Goal: Understand process/instructions

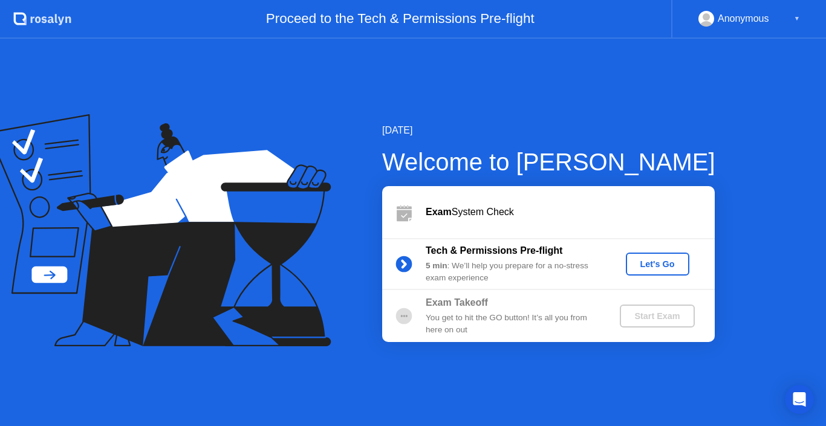
click at [631, 256] on button "Let's Go" at bounding box center [657, 264] width 63 height 23
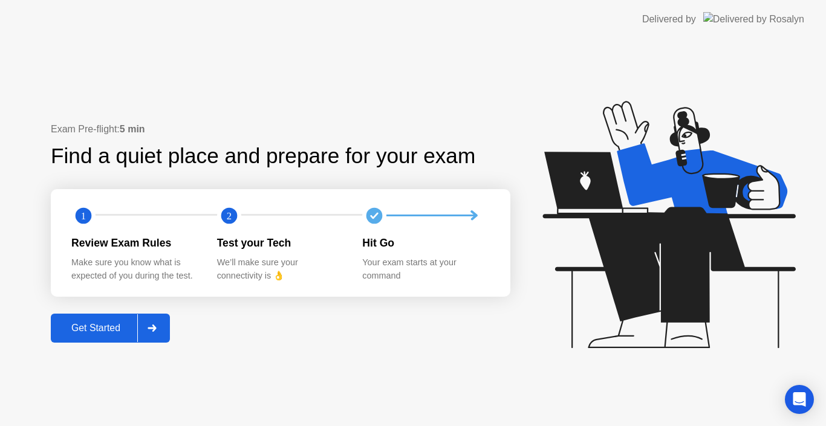
click at [115, 327] on div "Get Started" at bounding box center [95, 328] width 83 height 11
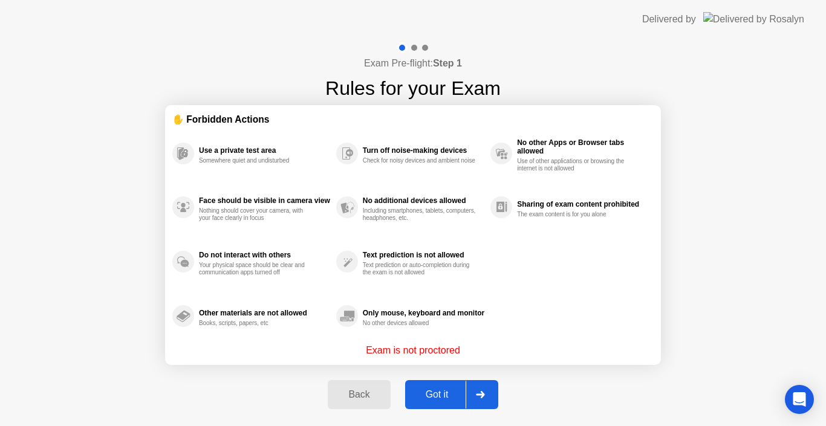
click at [415, 381] on button "Got it" at bounding box center [451, 394] width 93 height 29
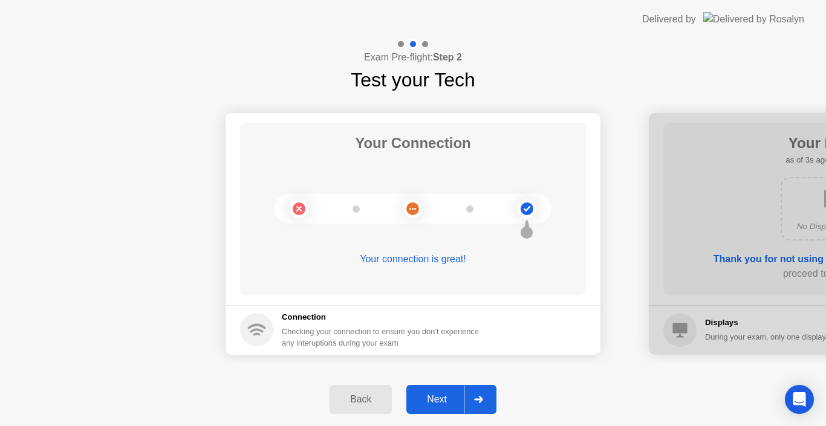
click at [427, 394] on div "Next" at bounding box center [437, 399] width 54 height 11
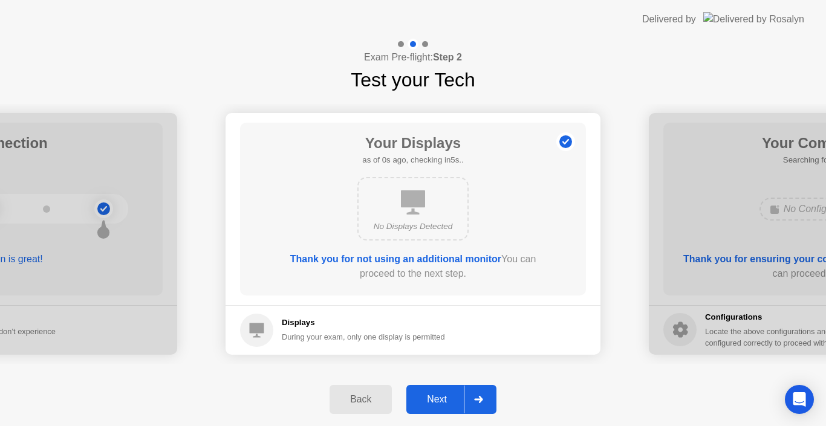
click at [427, 394] on div "Next" at bounding box center [437, 399] width 54 height 11
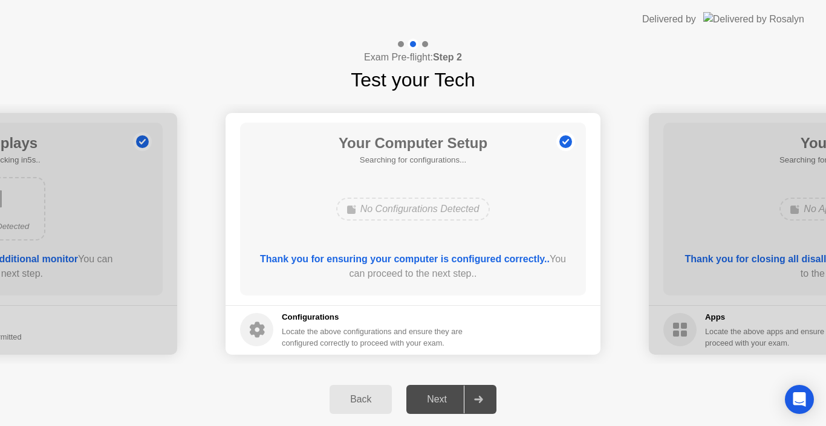
click at [427, 394] on div "Next" at bounding box center [437, 399] width 54 height 11
click at [428, 385] on button "Next" at bounding box center [451, 399] width 90 height 29
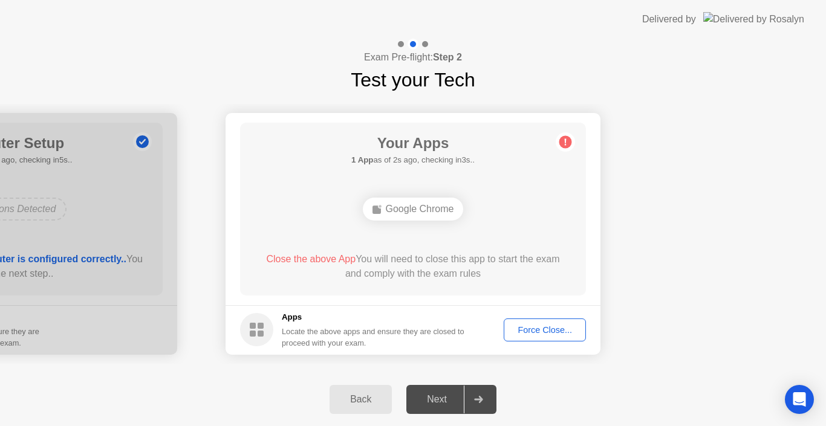
click at [529, 328] on div "Force Close..." at bounding box center [545, 330] width 74 height 10
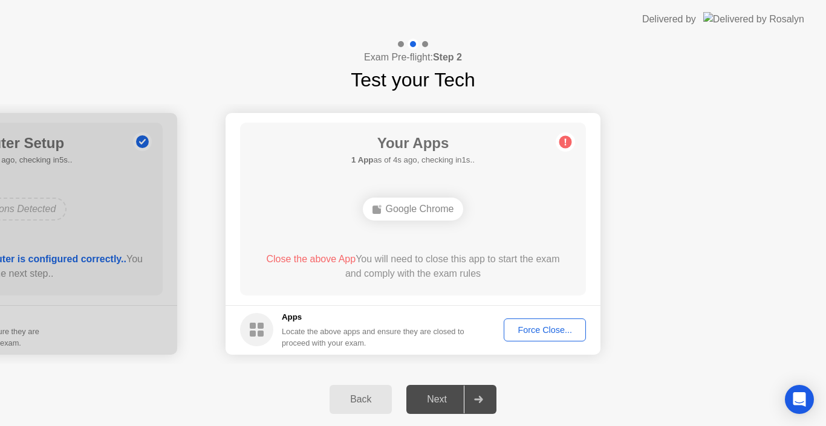
click at [531, 331] on div "Force Close..." at bounding box center [545, 330] width 74 height 10
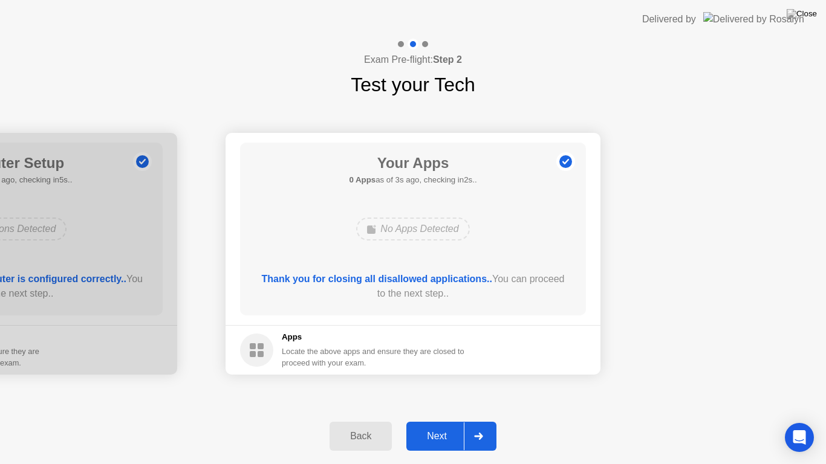
click at [435, 425] on button "Next" at bounding box center [451, 436] width 90 height 29
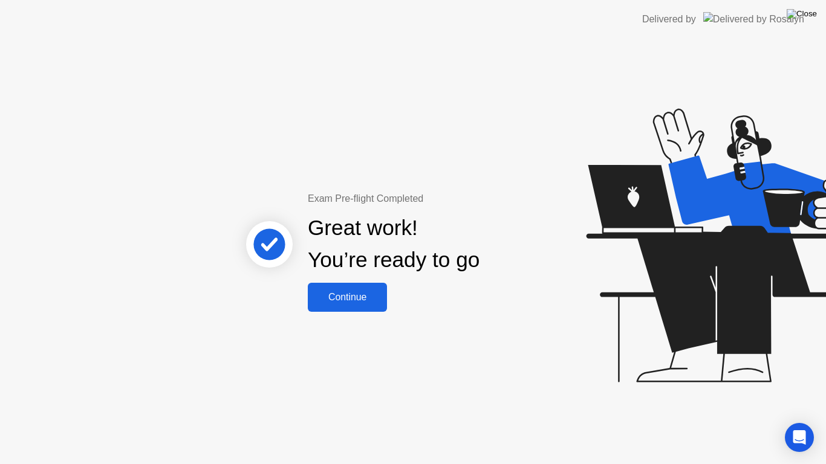
click at [808, 17] on img at bounding box center [801, 14] width 30 height 10
